Goal: Information Seeking & Learning: Learn about a topic

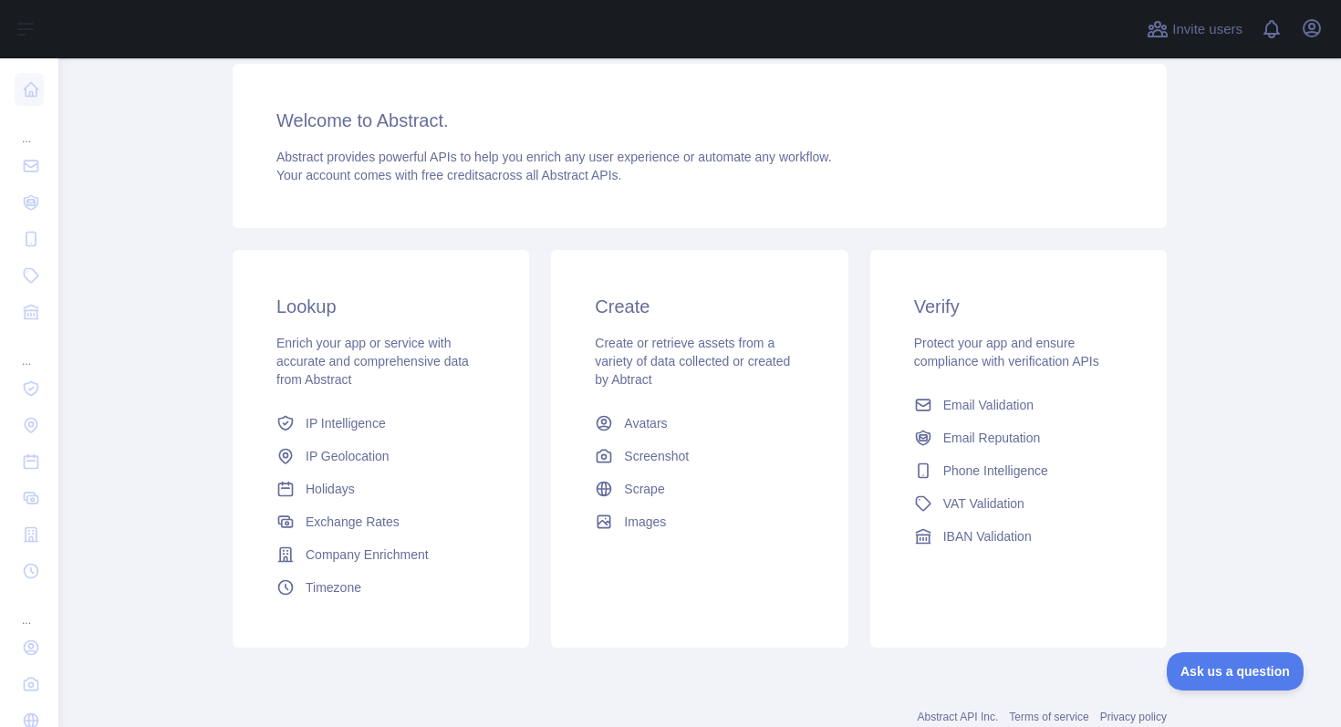
scroll to position [266, 0]
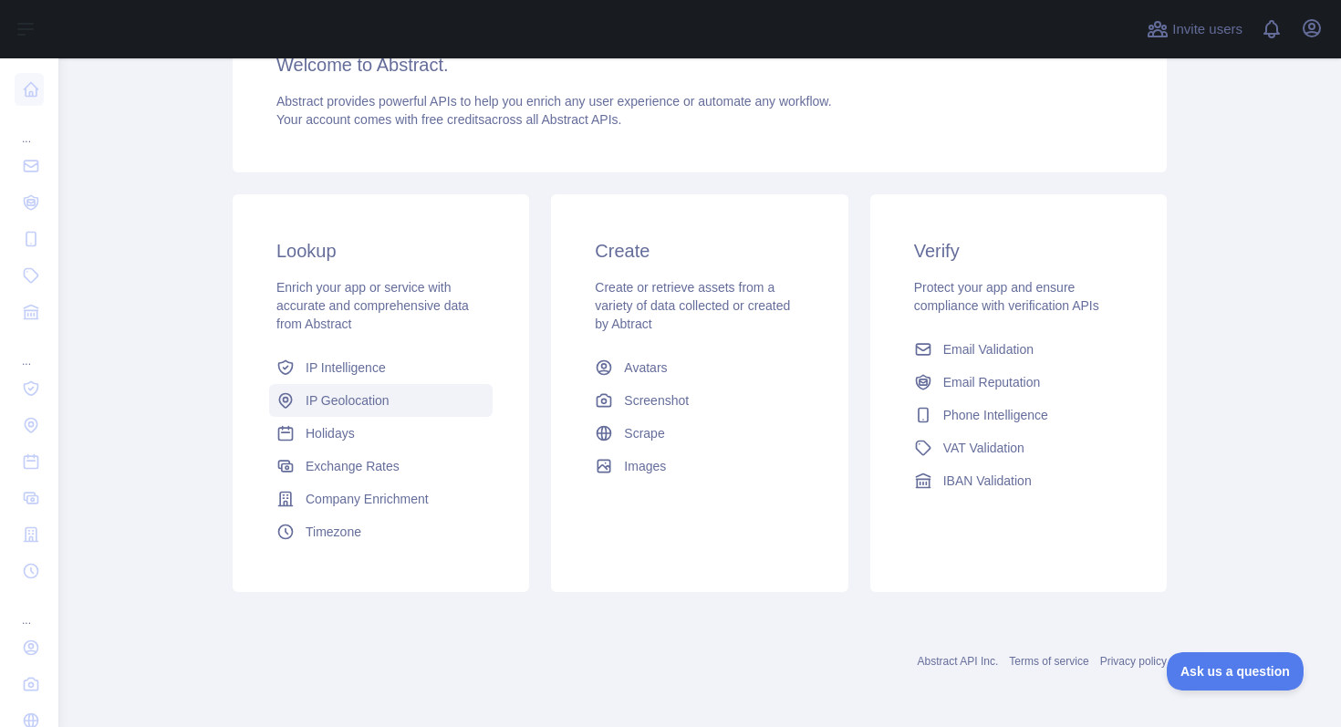
click at [373, 413] on link "IP Geolocation" at bounding box center [381, 400] width 224 height 33
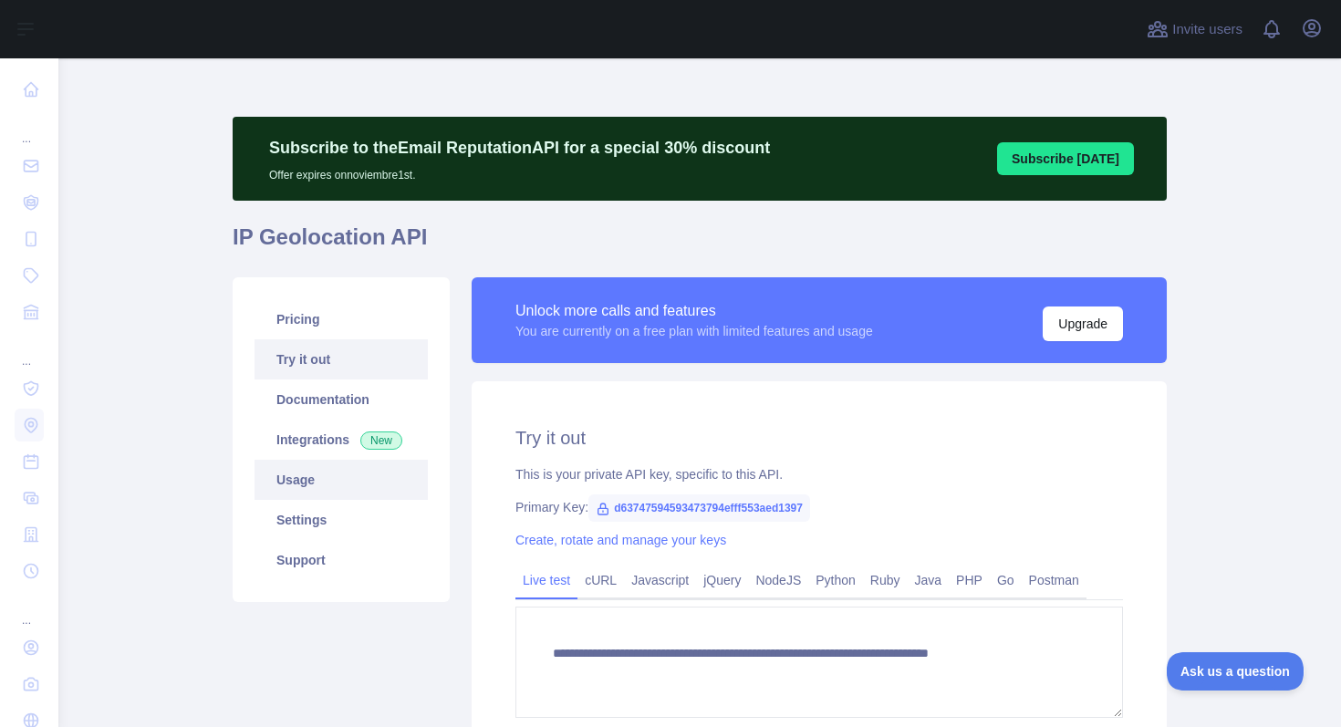
type textarea "**********"
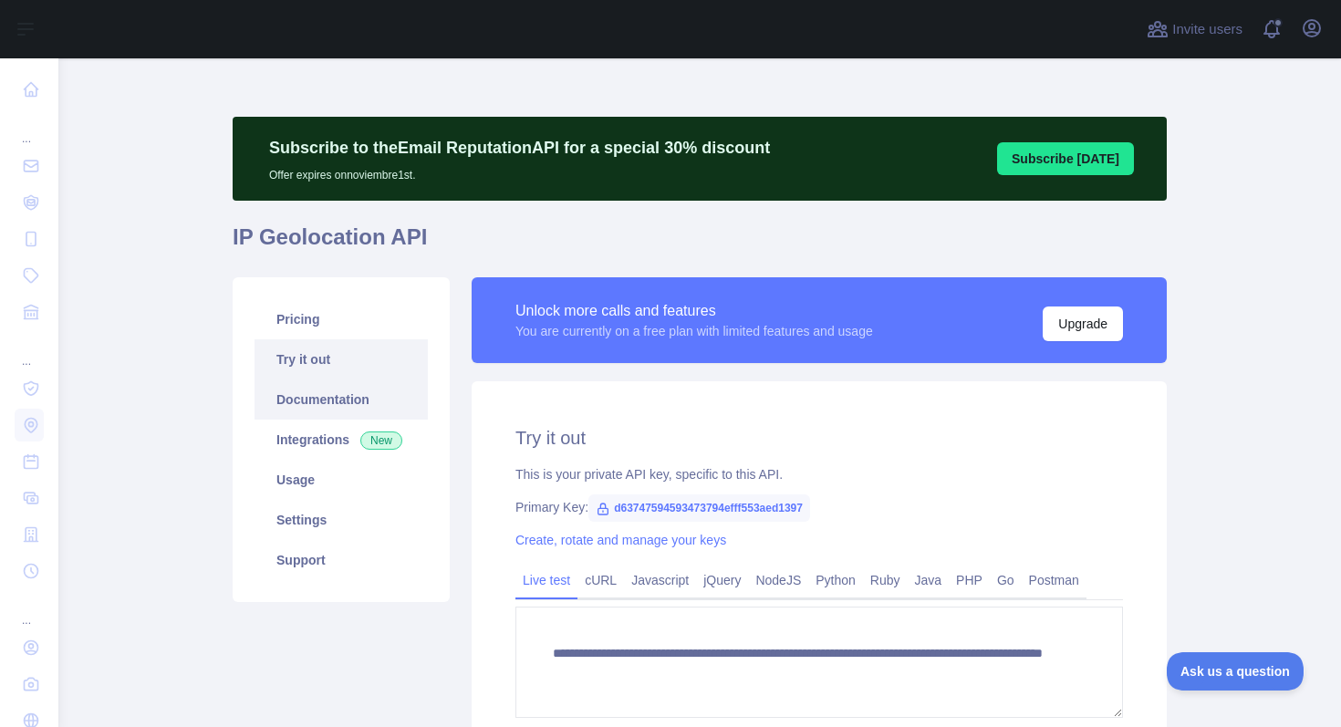
click at [384, 404] on link "Documentation" at bounding box center [341, 400] width 173 height 40
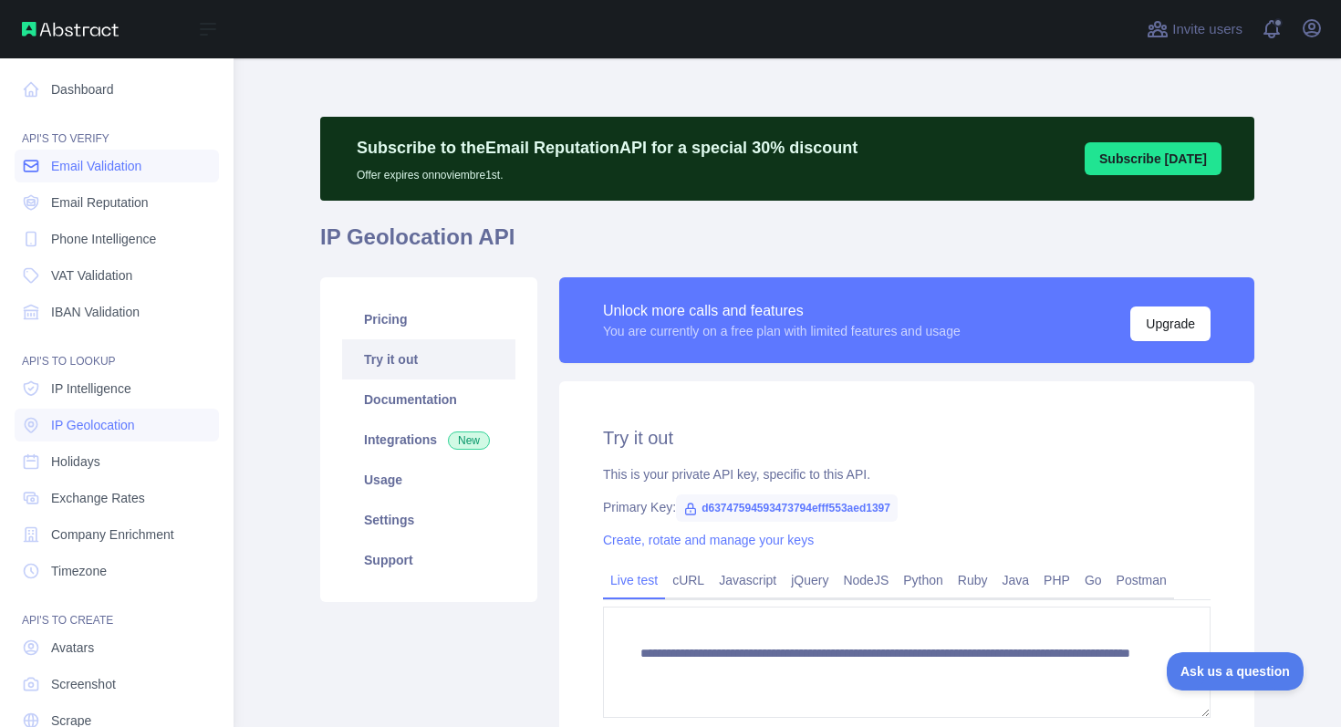
click at [63, 163] on span "Email Validation" at bounding box center [96, 166] width 90 height 18
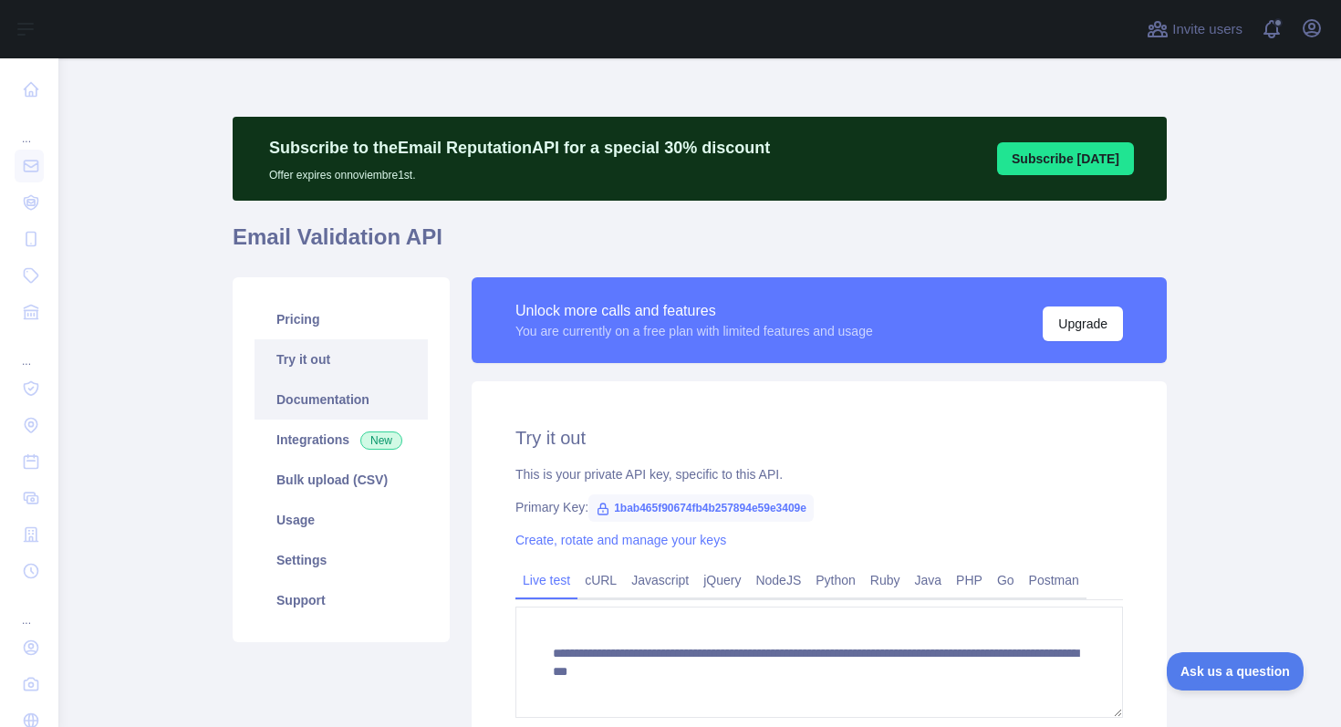
click at [343, 402] on link "Documentation" at bounding box center [341, 400] width 173 height 40
